Goal: Check status: Check status

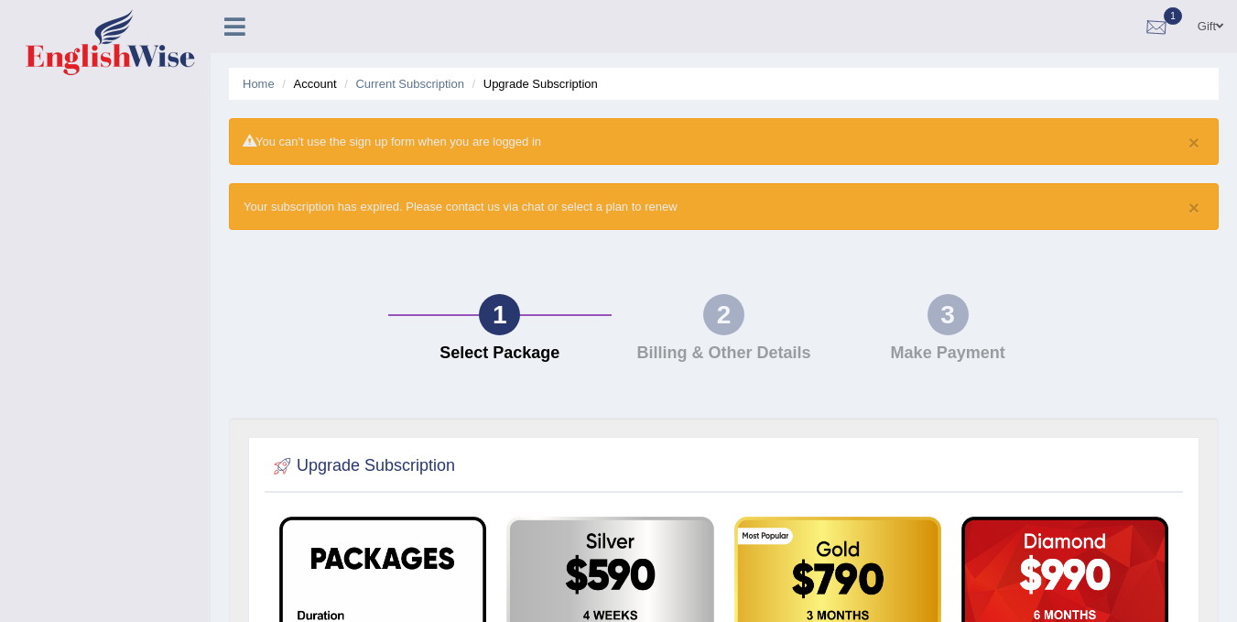
click at [1162, 26] on div at bounding box center [1155, 27] width 27 height 27
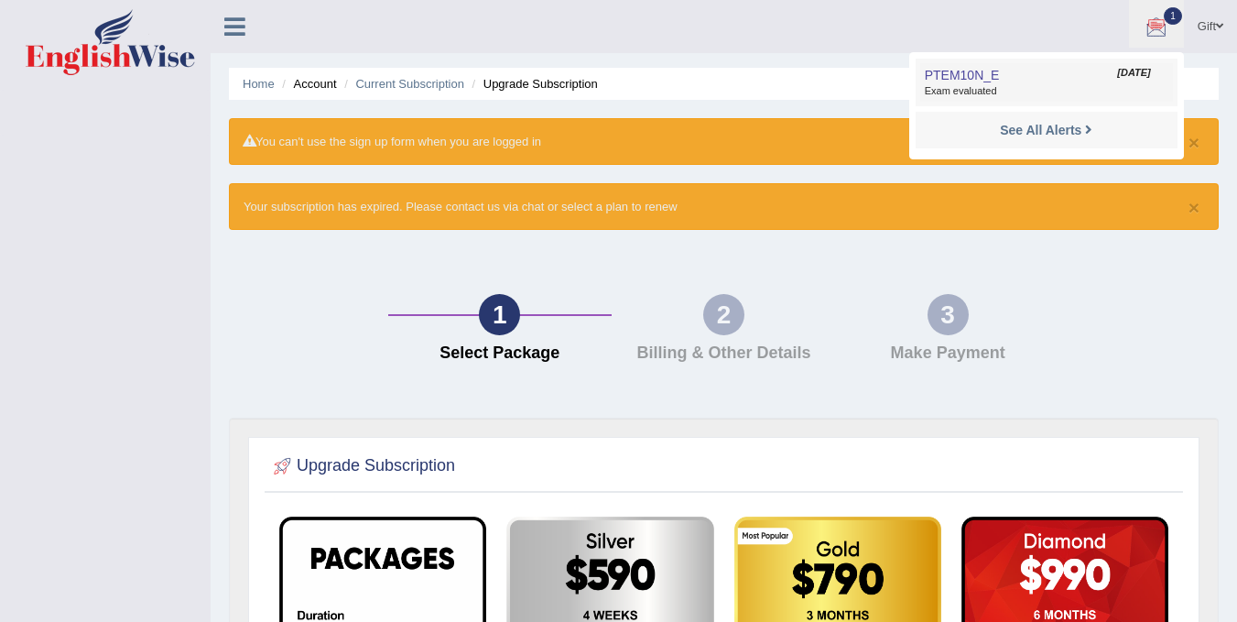
click at [1051, 92] on span "Exam evaluated" at bounding box center [1045, 91] width 243 height 15
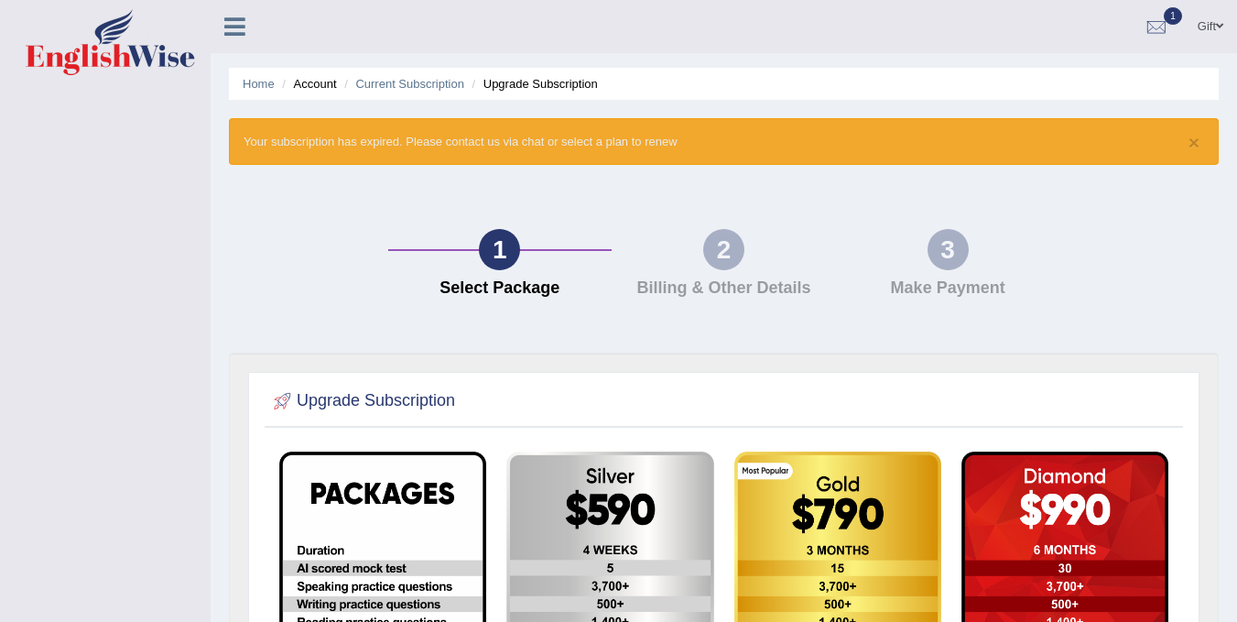
click at [1216, 26] on span at bounding box center [1219, 26] width 7 height 12
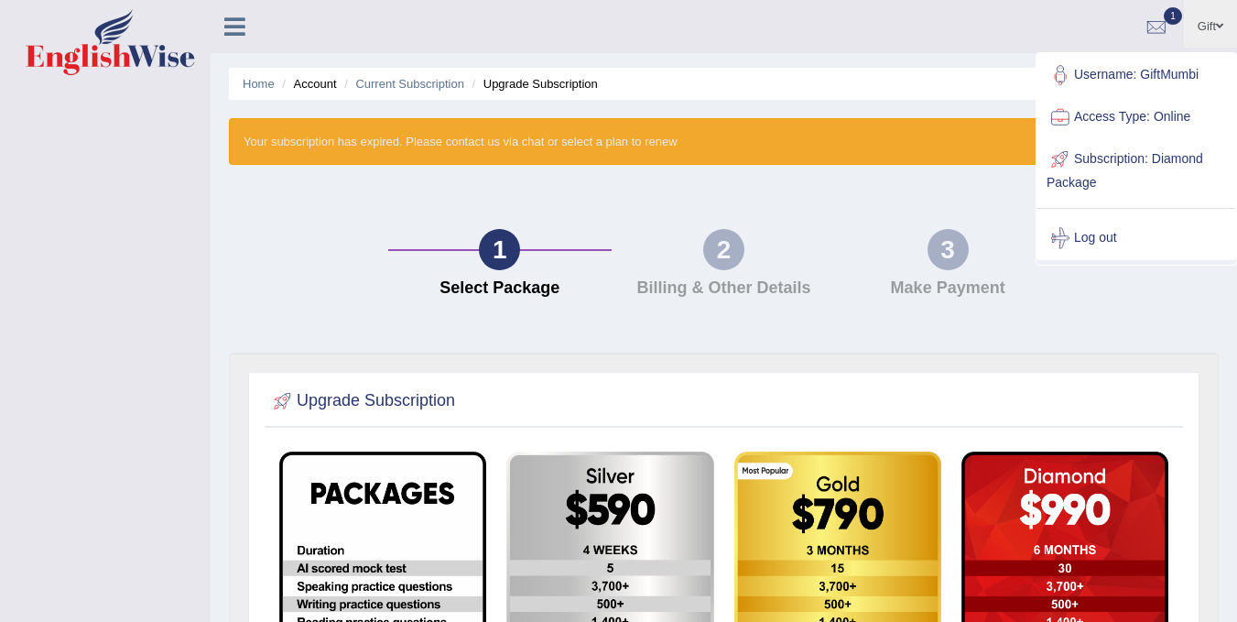
click at [1108, 283] on div "1 Select Package 2 Billing & Other Details 3 Make Payment" at bounding box center [724, 267] width 1008 height 169
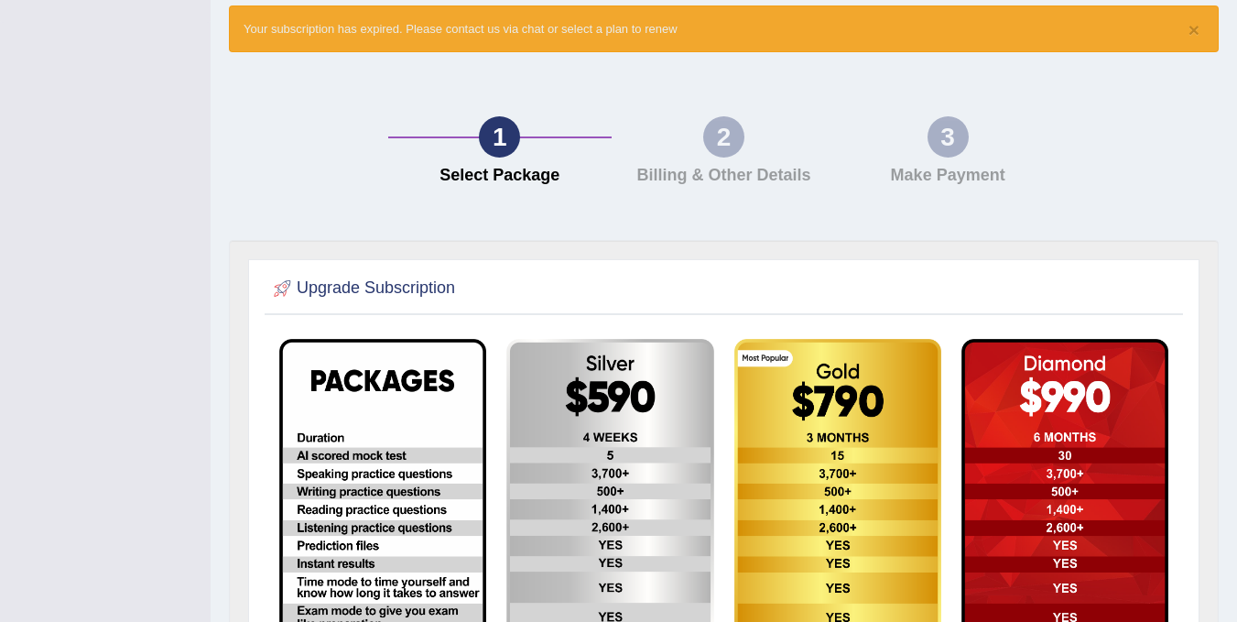
scroll to position [16, 0]
